Goal: Task Accomplishment & Management: Manage account settings

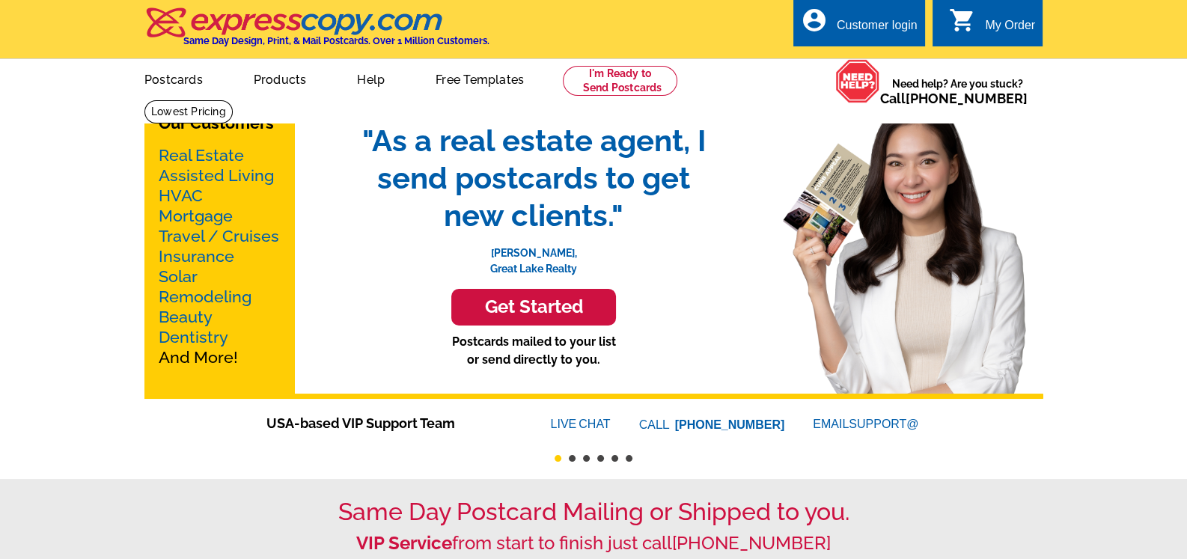
click at [875, 19] on div "Customer login" at bounding box center [877, 29] width 81 height 21
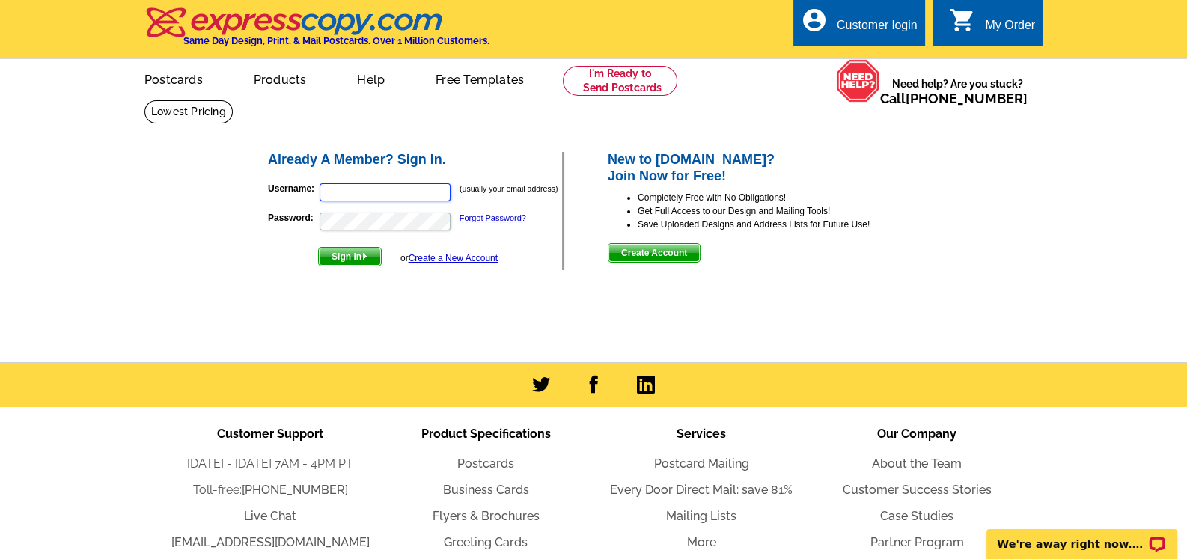
click at [331, 198] on input "Username:" at bounding box center [384, 192] width 131 height 18
type input "[EMAIL_ADDRESS][DOMAIN_NAME]"
click at [318, 247] on button "Sign In" at bounding box center [350, 256] width 64 height 19
